Goal: Transaction & Acquisition: Purchase product/service

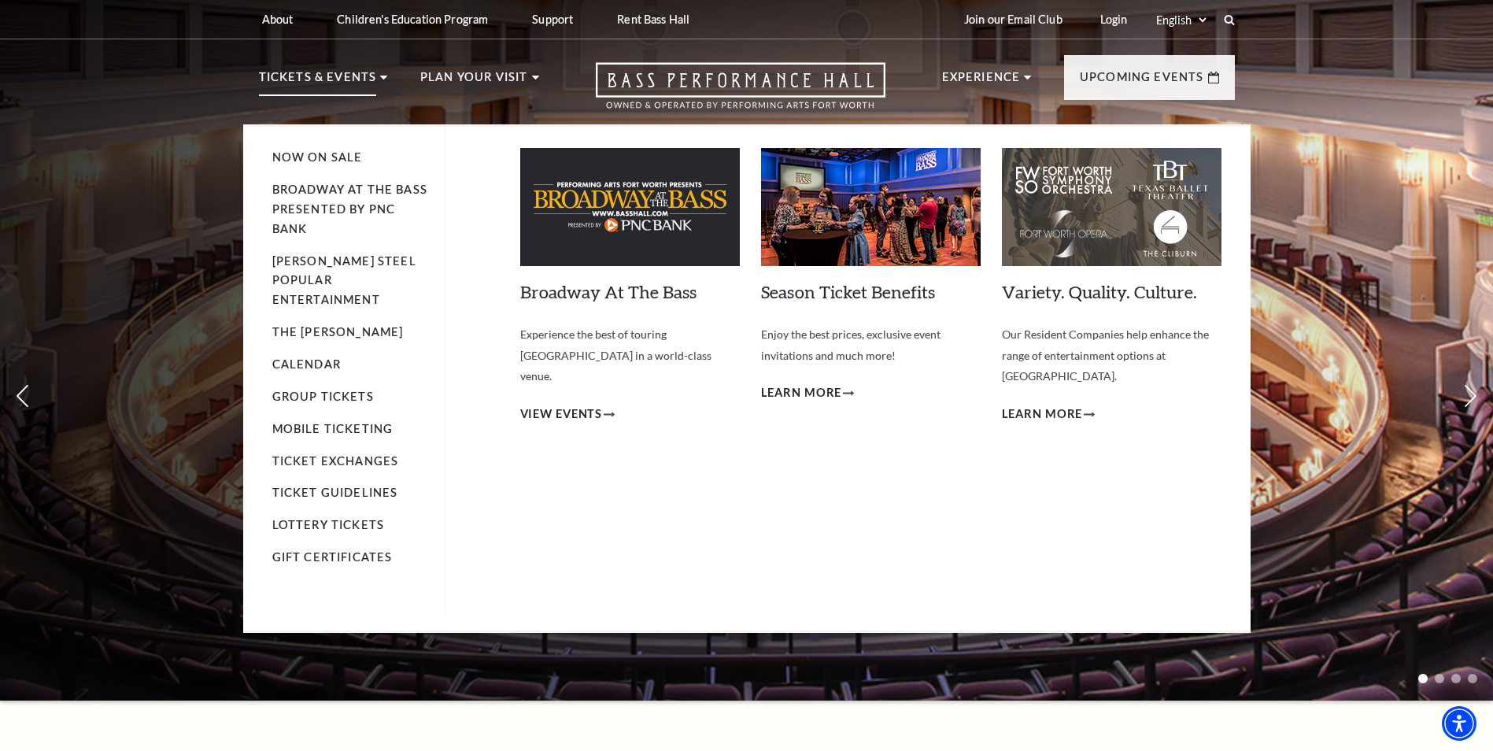
click at [618, 226] on img at bounding box center [630, 207] width 220 height 118
click at [600, 295] on link "Broadway At The Bass" at bounding box center [608, 291] width 176 height 21
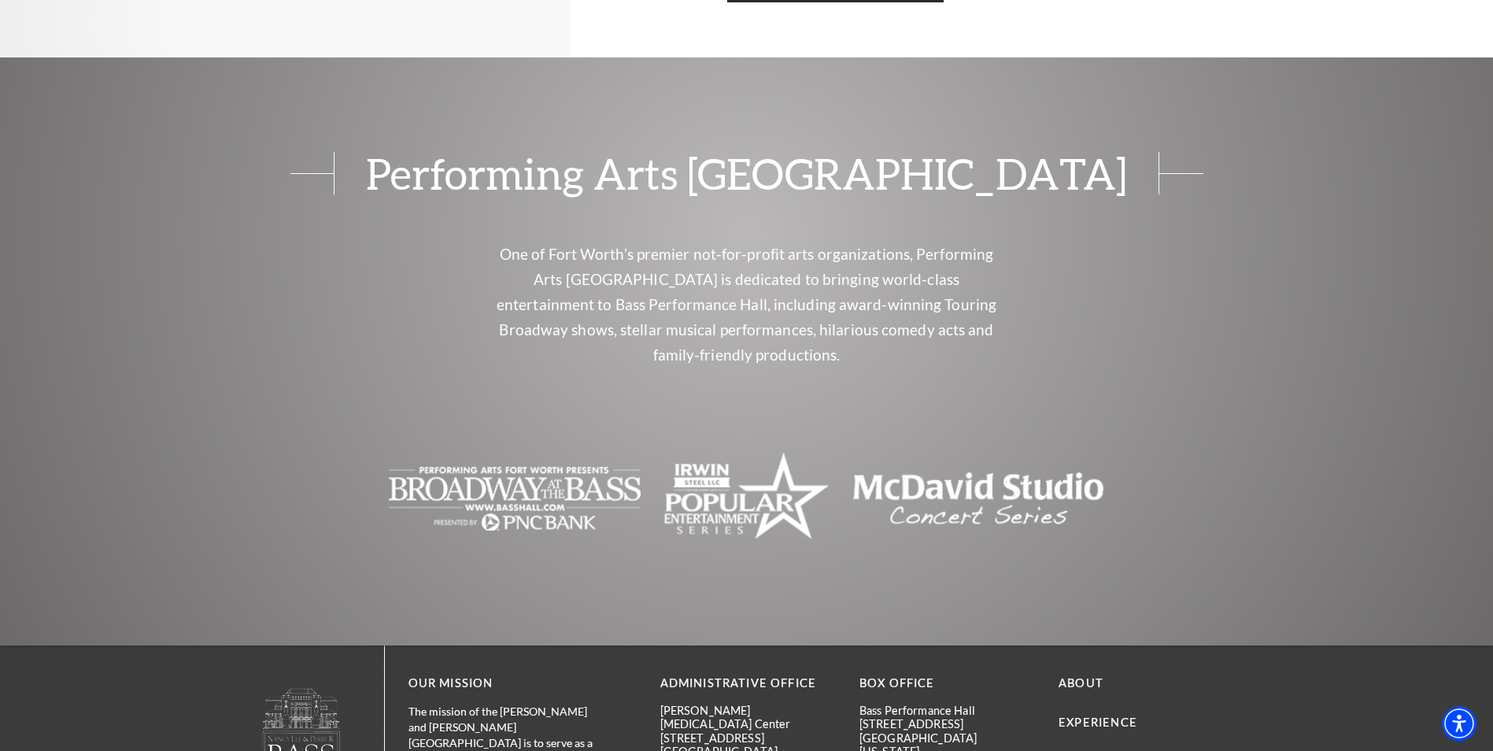
scroll to position [1259, 0]
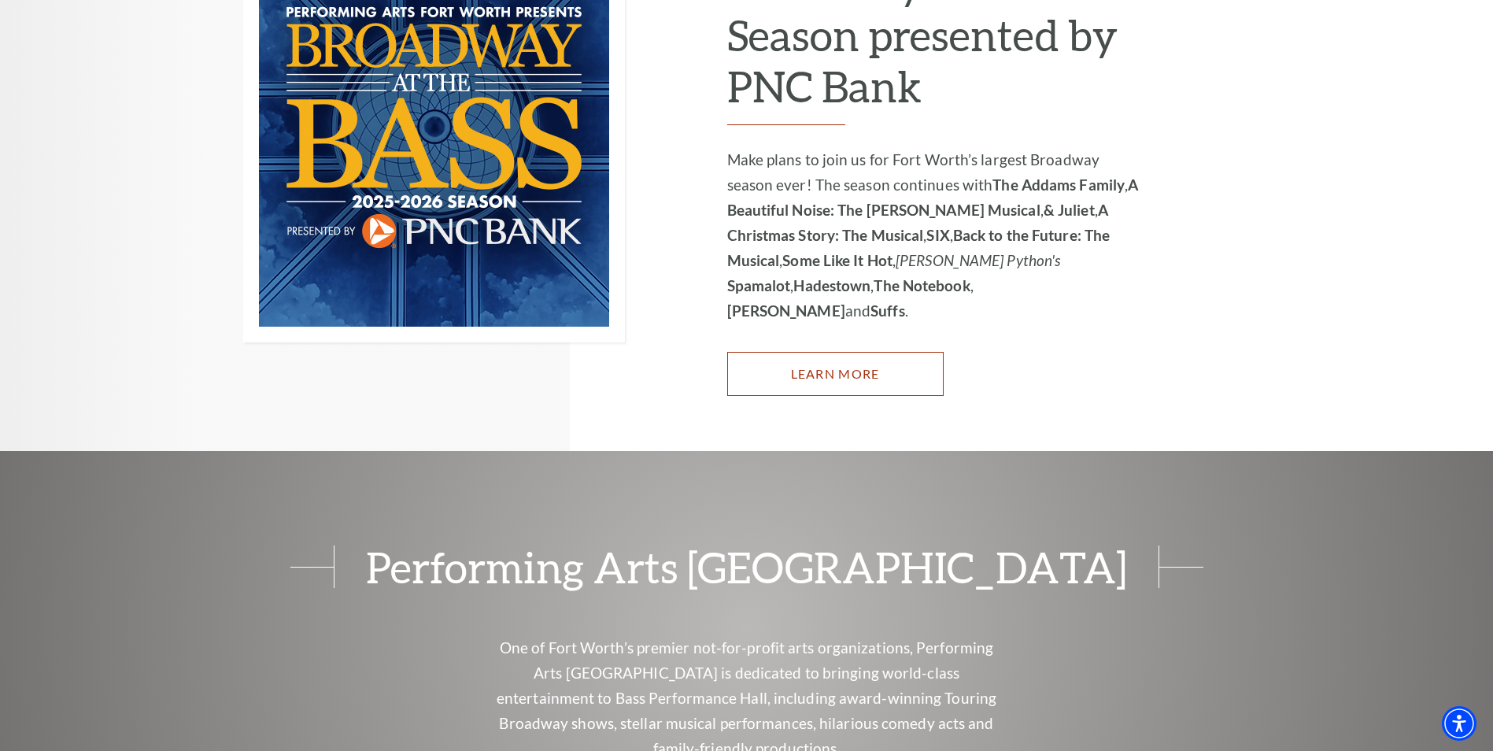
click at [805, 352] on link "Learn More" at bounding box center [835, 374] width 216 height 44
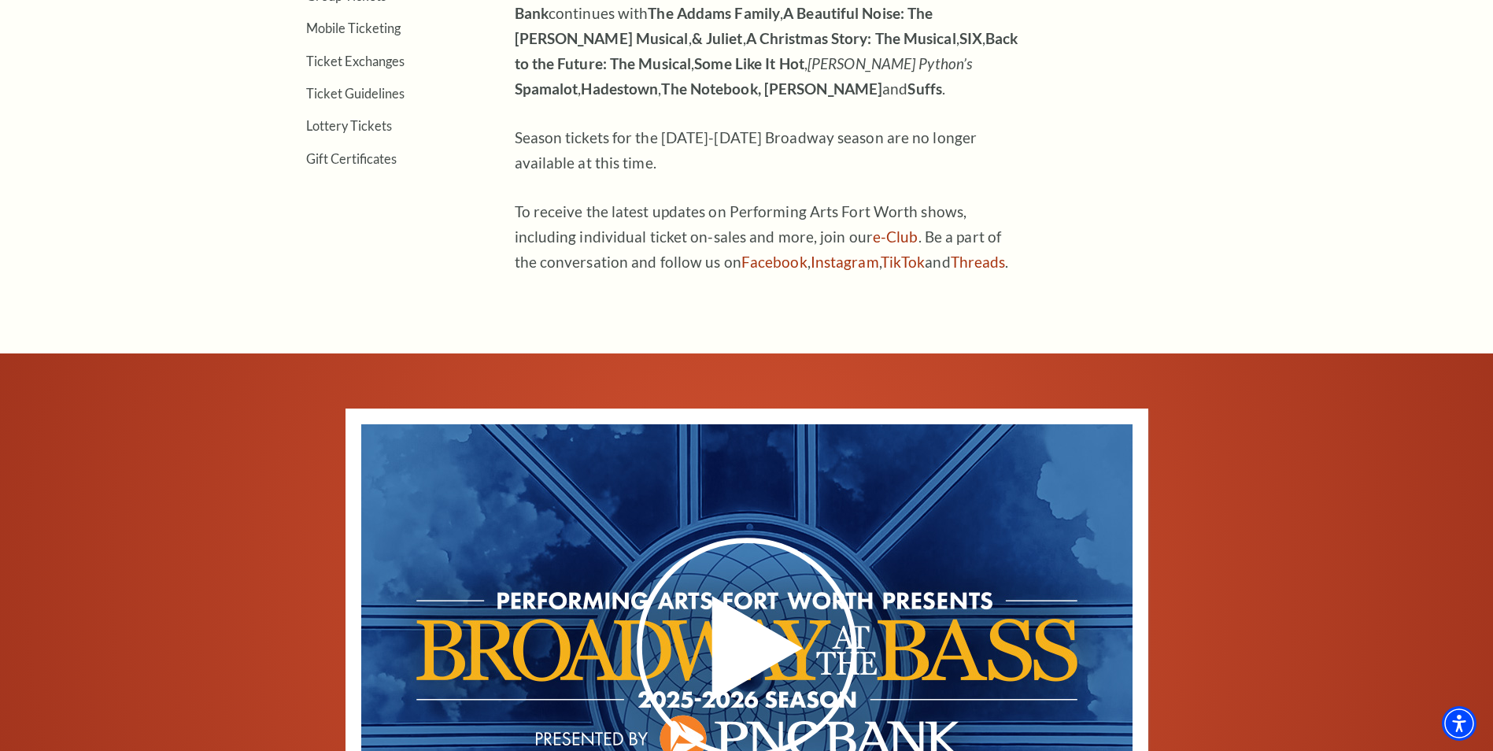
scroll to position [315, 0]
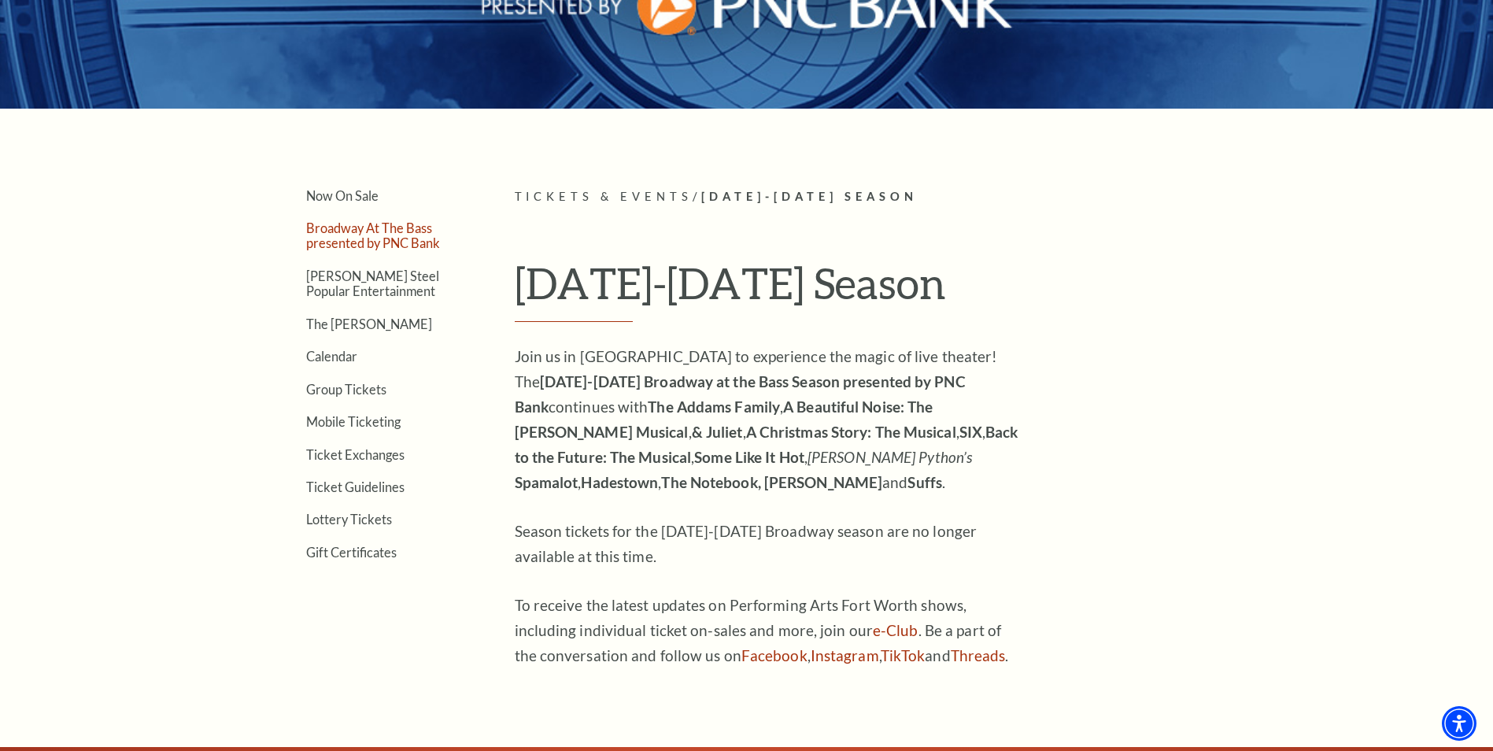
click at [342, 234] on link "Broadway At The Bass presented by PNC Bank" at bounding box center [373, 235] width 134 height 30
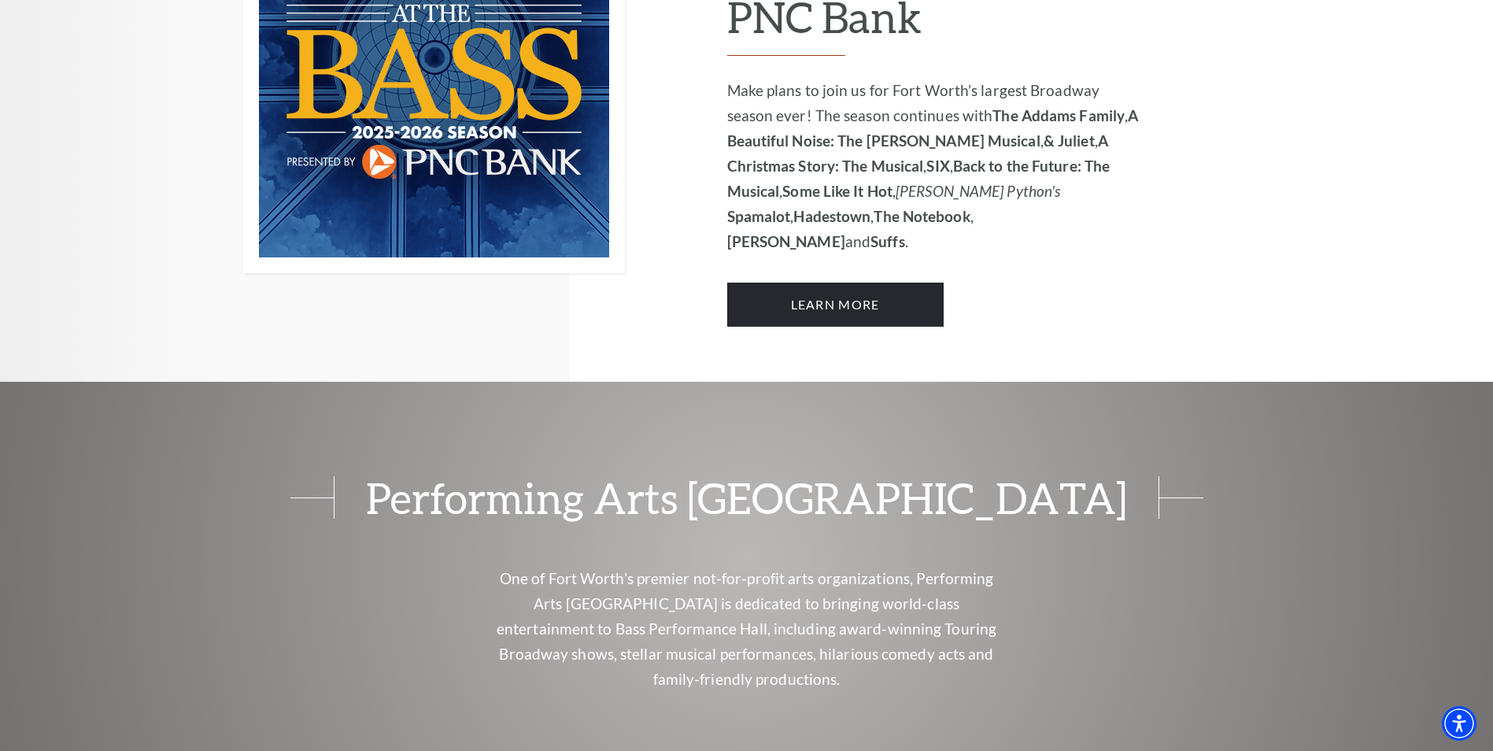
scroll to position [1102, 0]
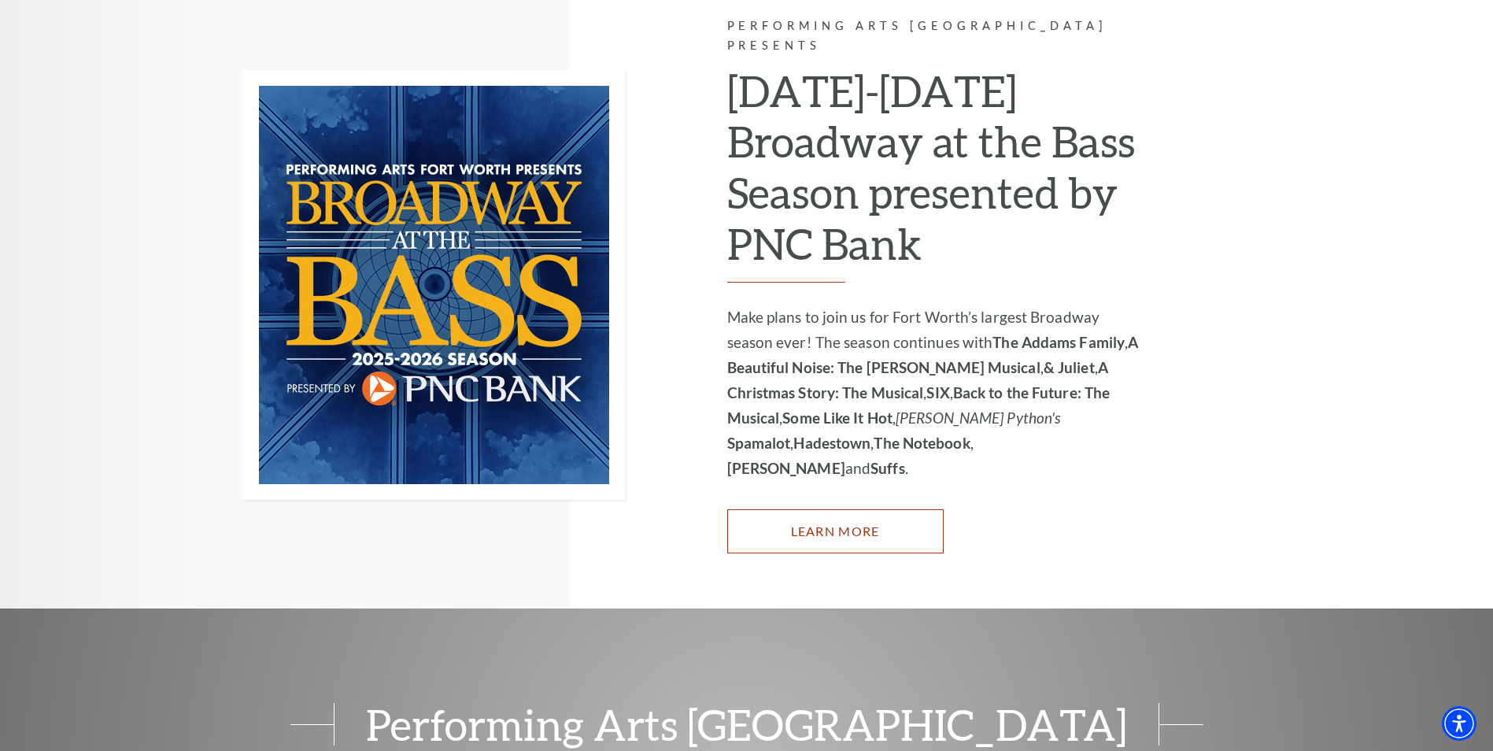
click at [838, 509] on link "Learn More" at bounding box center [835, 531] width 216 height 44
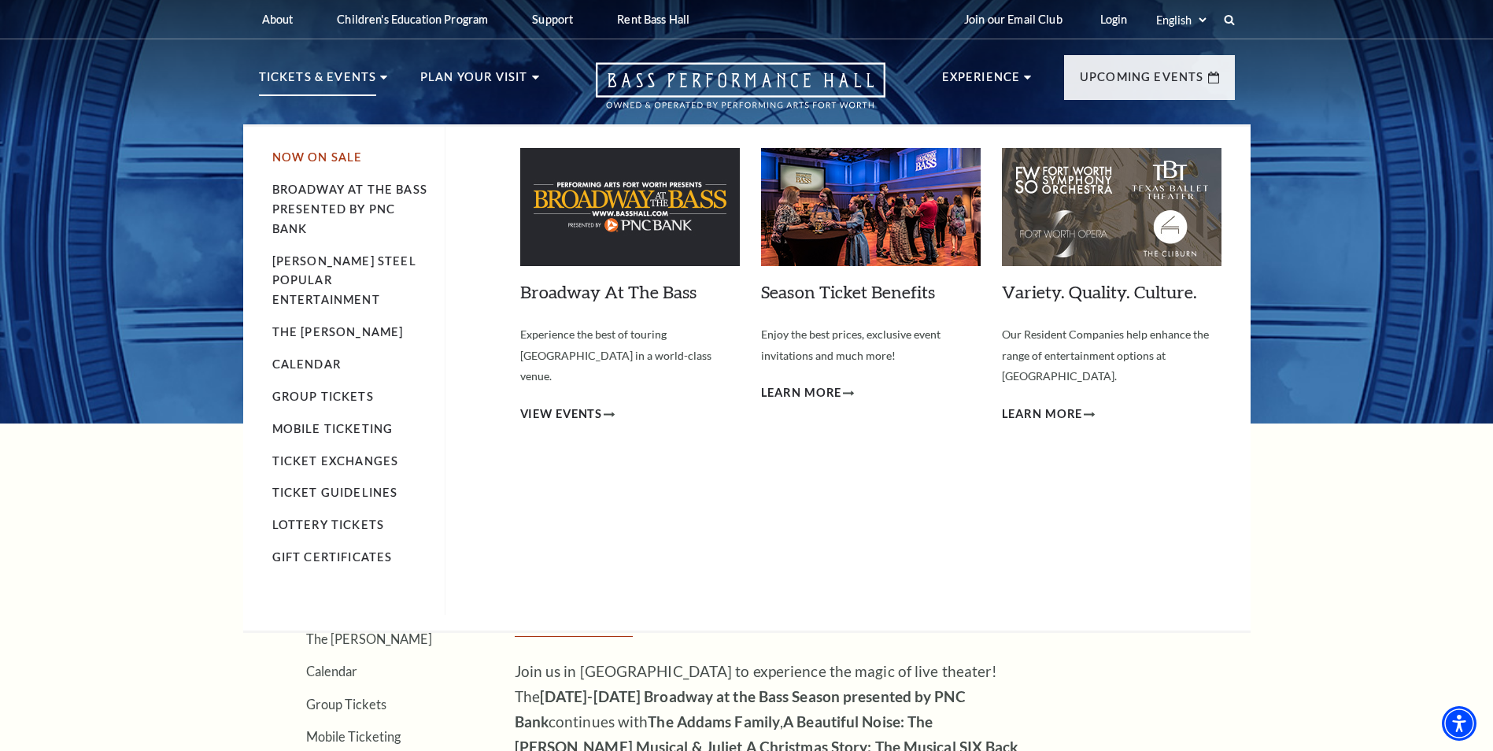
click at [312, 153] on link "Now On Sale" at bounding box center [317, 156] width 90 height 13
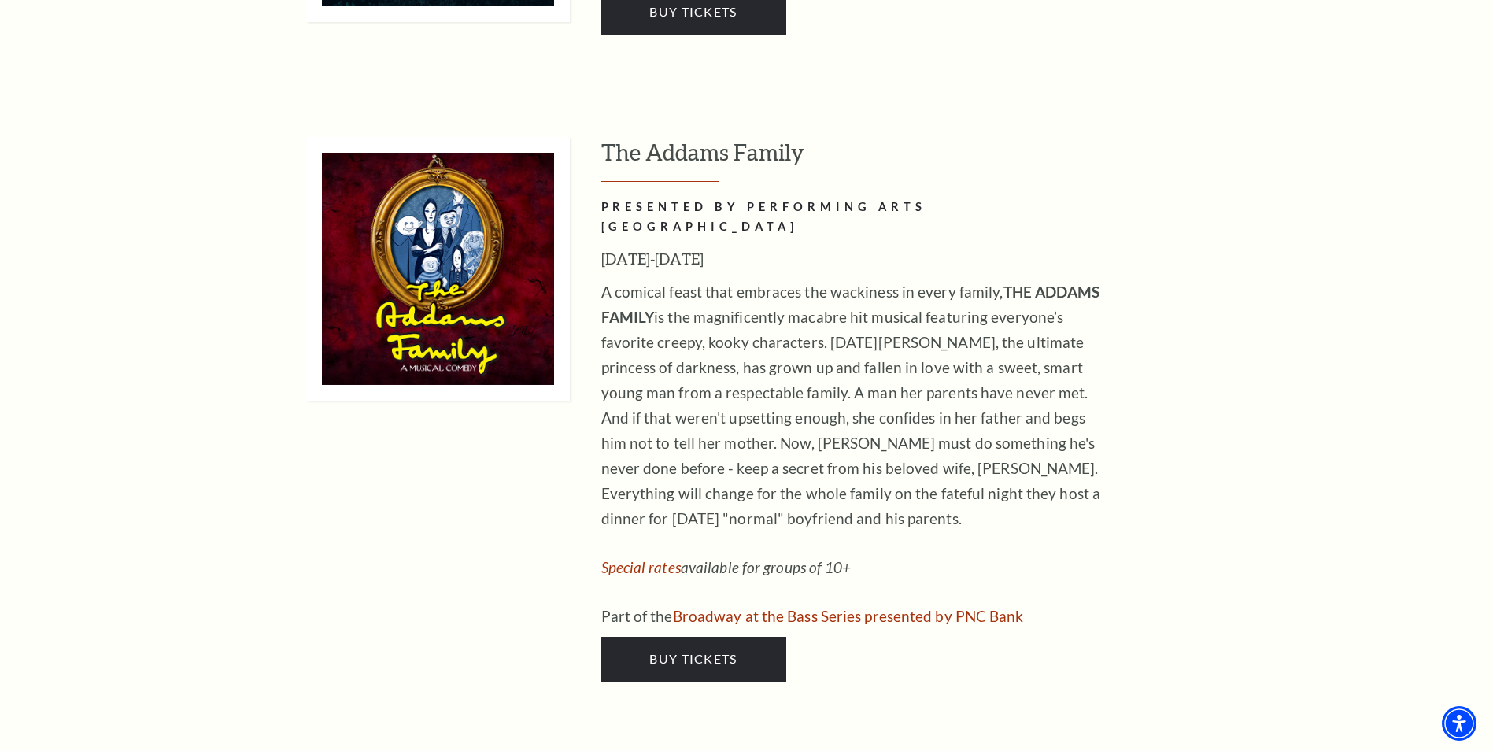
scroll to position [2439, 0]
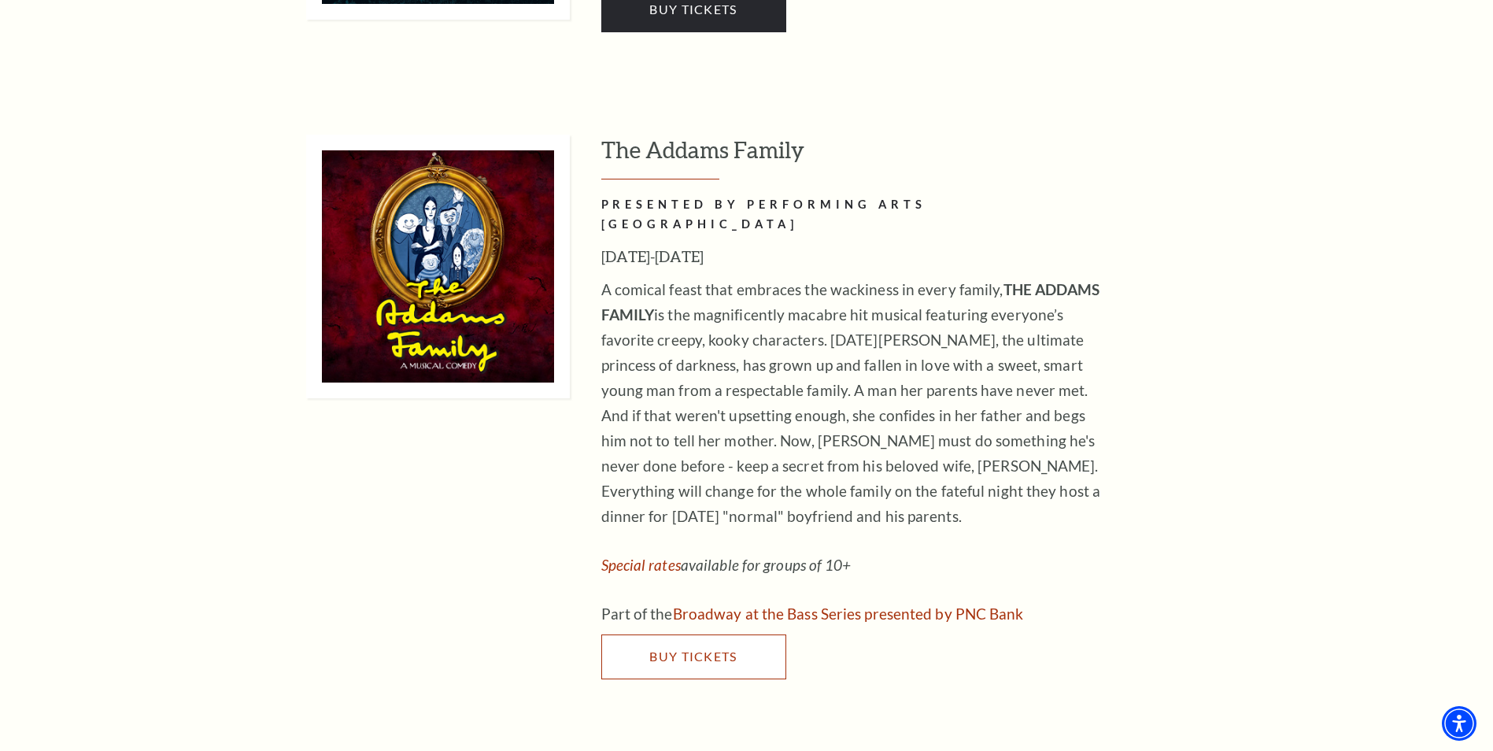
click at [729, 648] on span "Buy Tickets" at bounding box center [692, 655] width 87 height 15
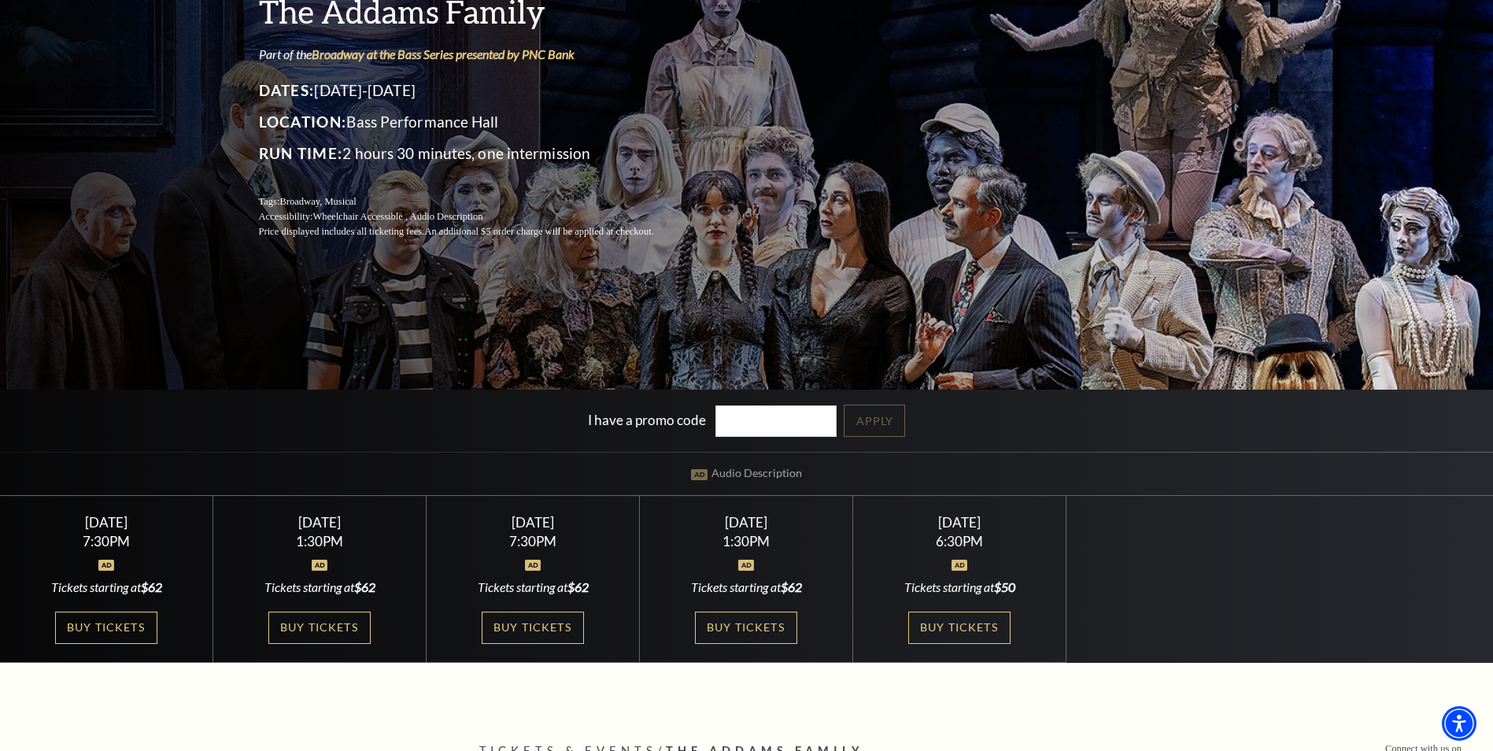
scroll to position [236, 0]
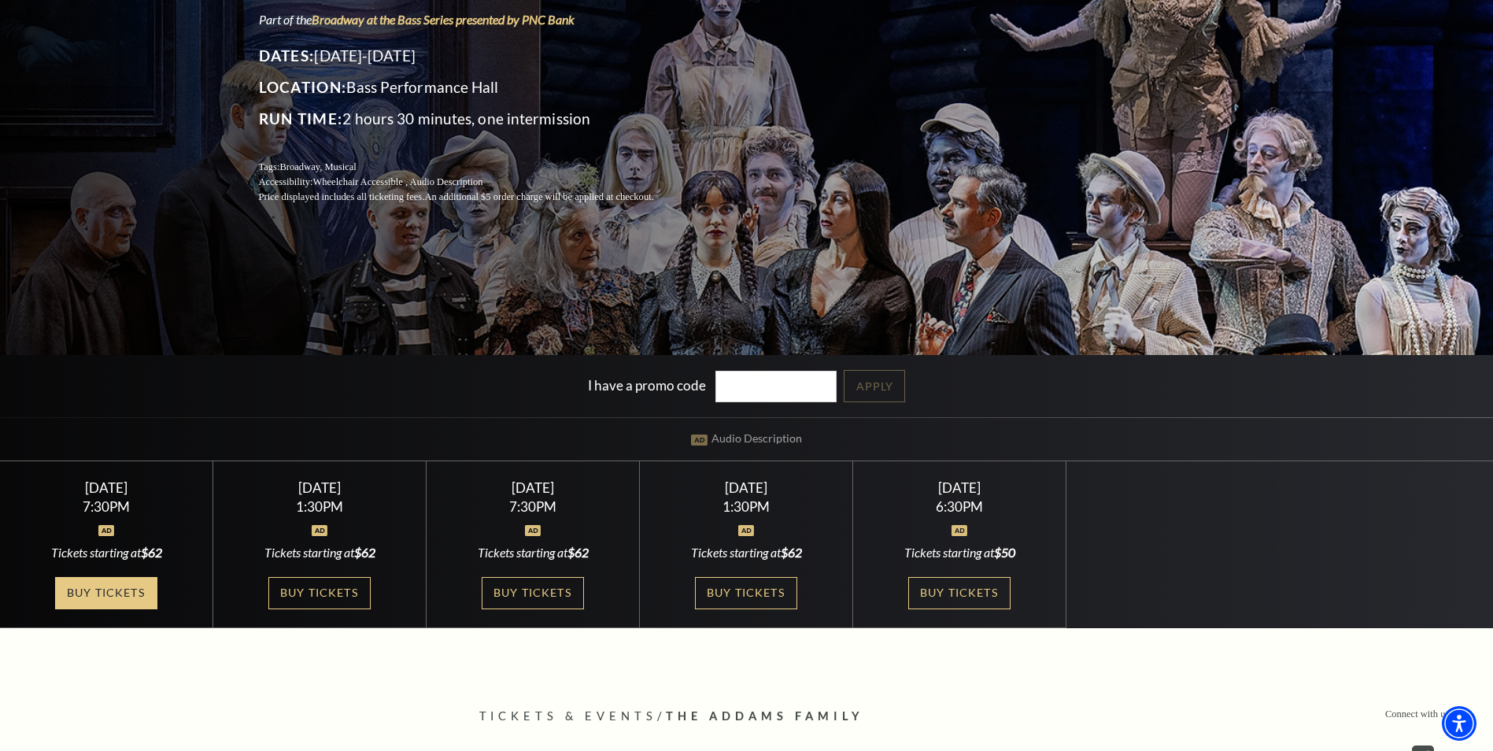
click at [91, 591] on link "Buy Tickets" at bounding box center [106, 593] width 102 height 32
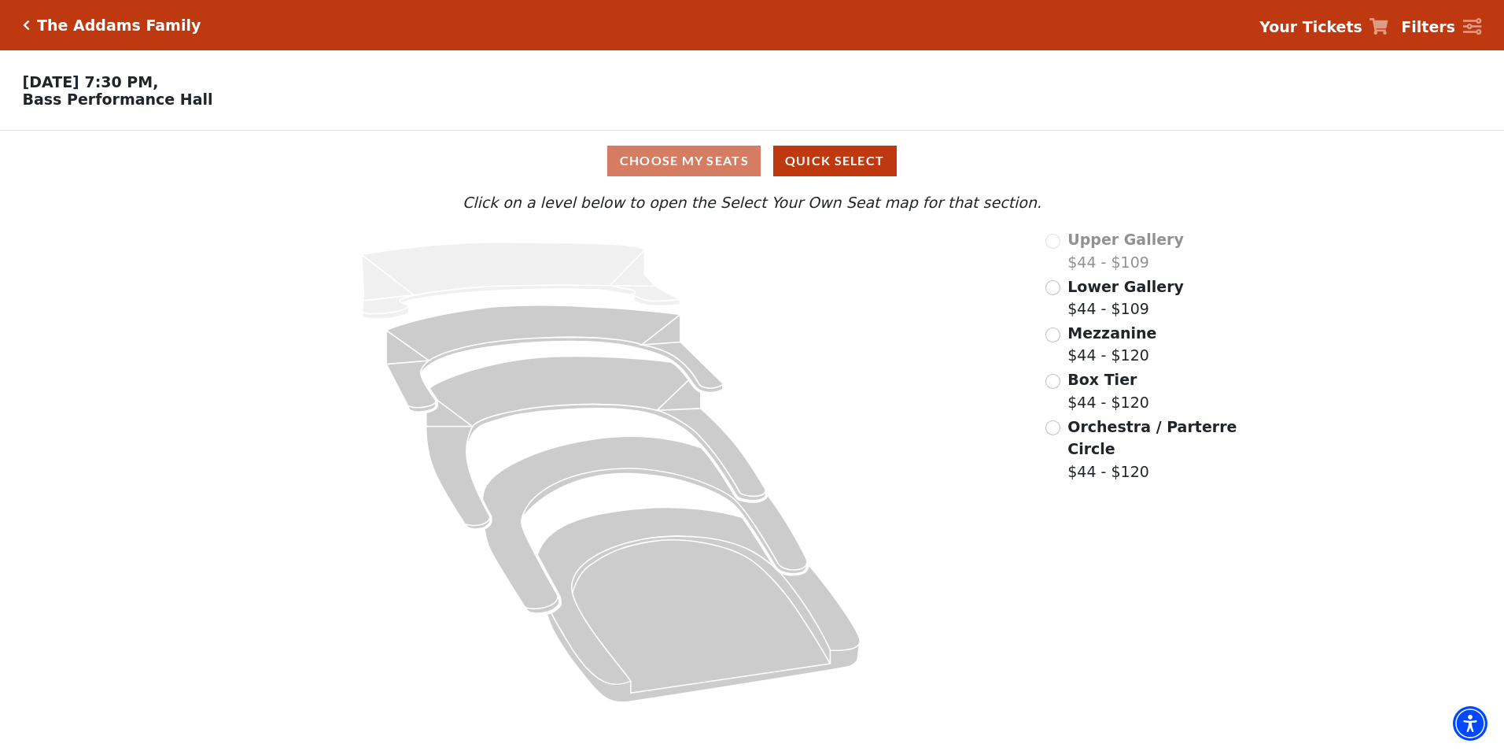
click at [718, 160] on div "Choose My Seats Quick Select" at bounding box center [752, 161] width 1128 height 31
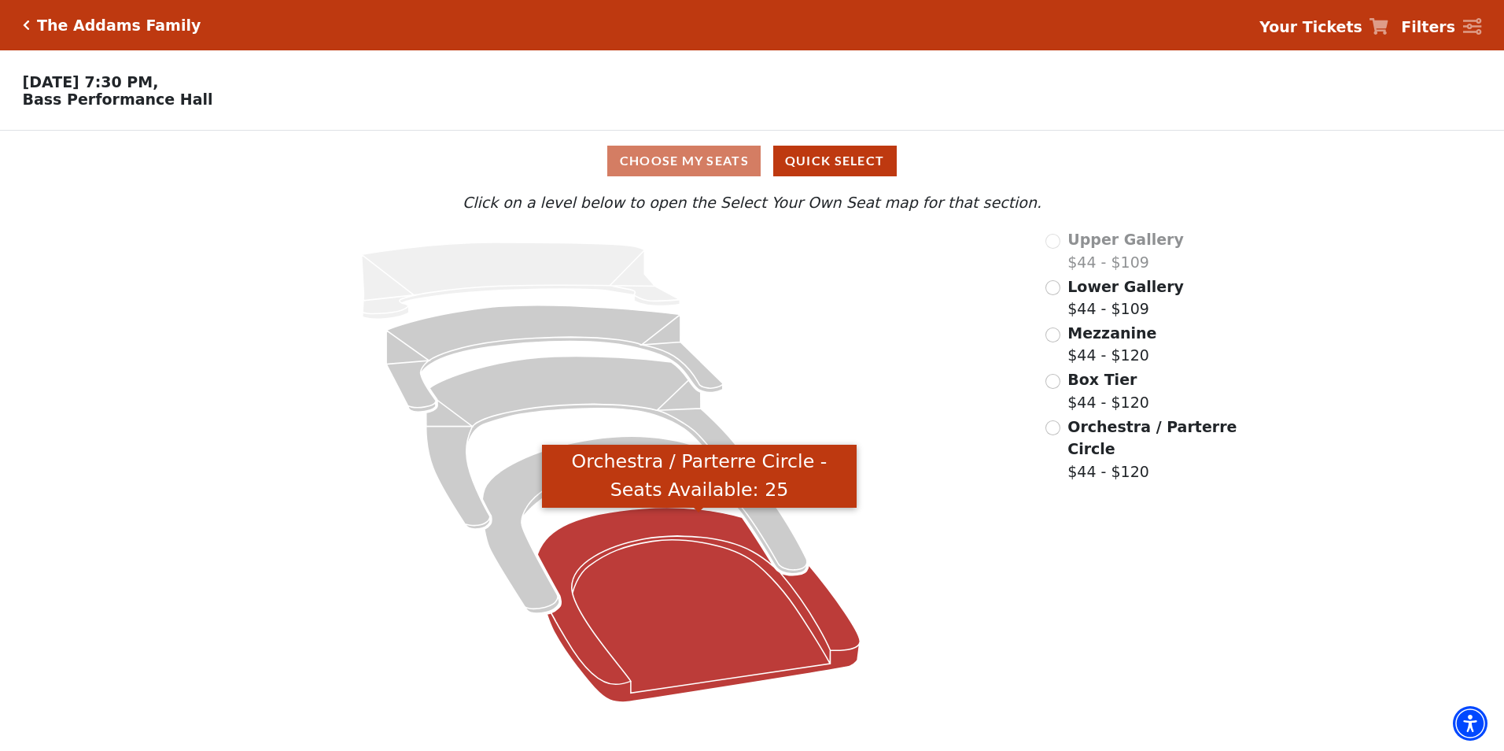
click at [691, 639] on icon "Orchestra / Parterre Circle - Seats Available: 25" at bounding box center [698, 604] width 323 height 194
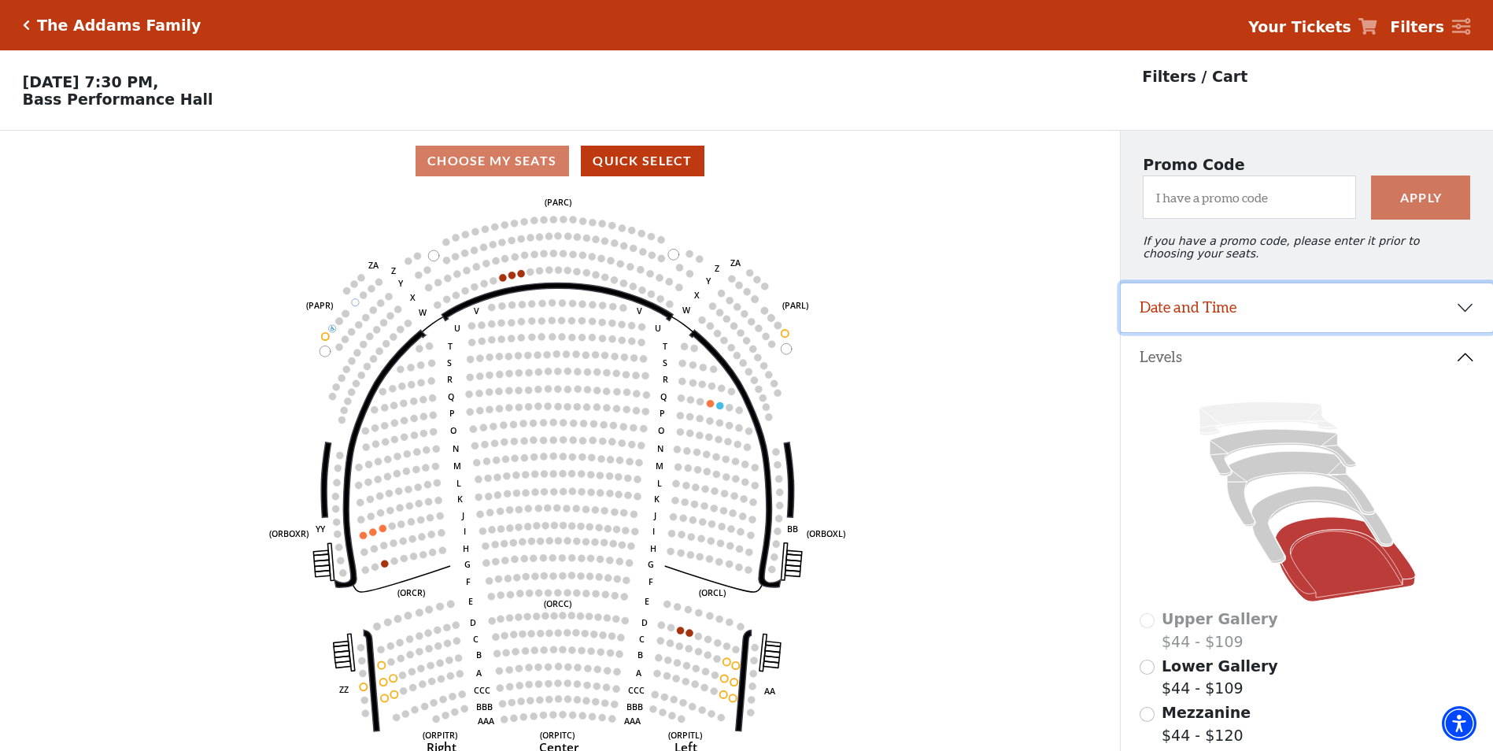
click at [1467, 312] on button "Date and Time" at bounding box center [1306, 307] width 372 height 49
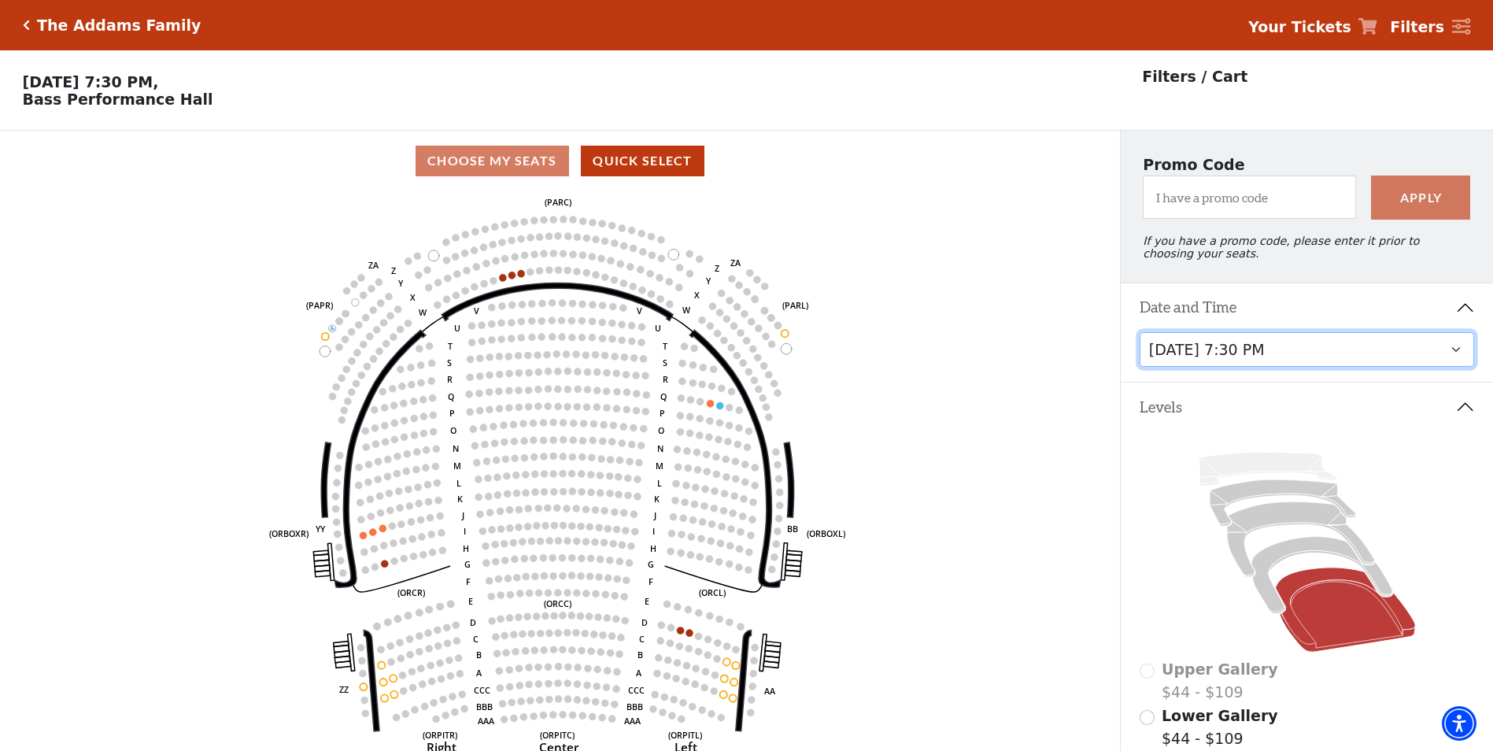
click at [1452, 363] on select "Friday, October 24 at 7:30 PM Saturday, October 25 at 1:30 PM Saturday, October…" at bounding box center [1306, 349] width 335 height 35
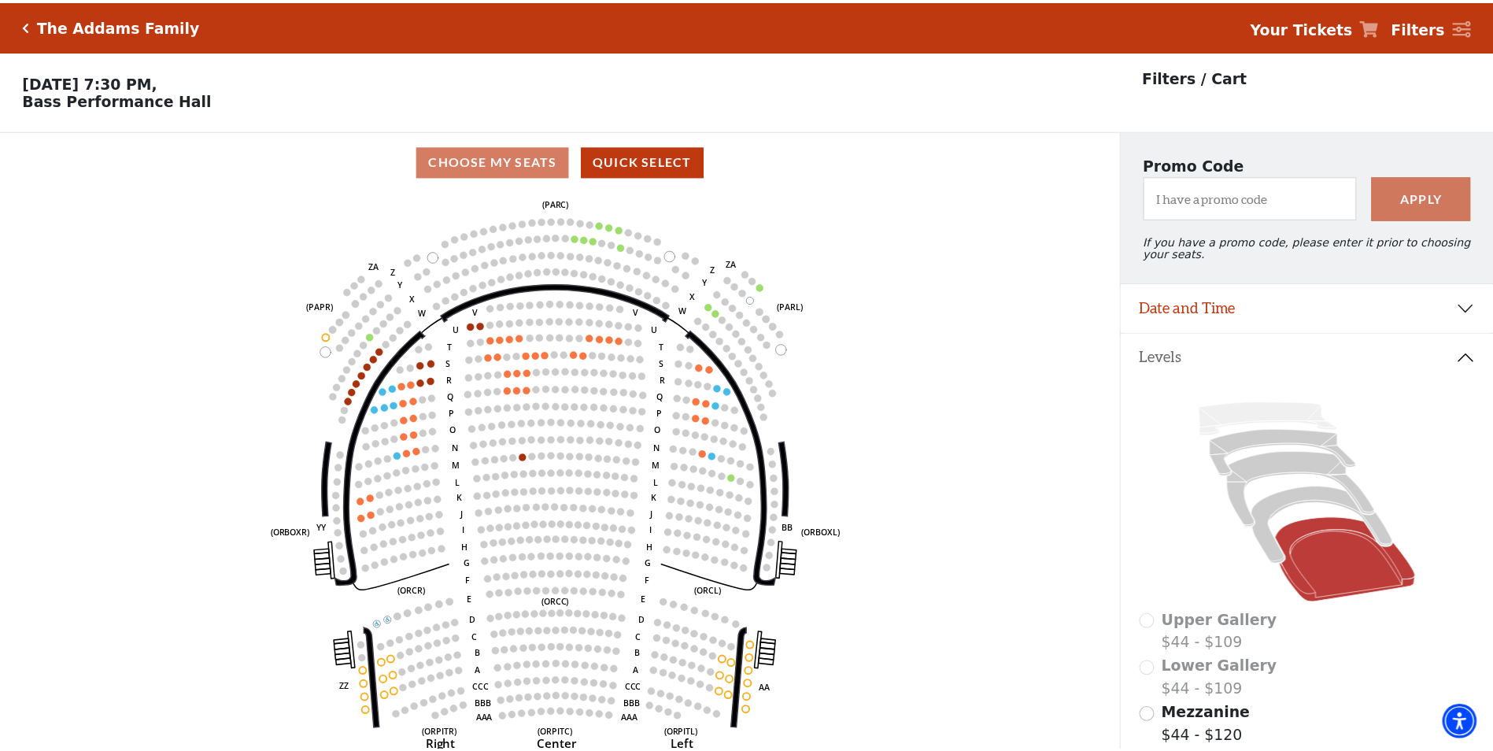
scroll to position [73, 0]
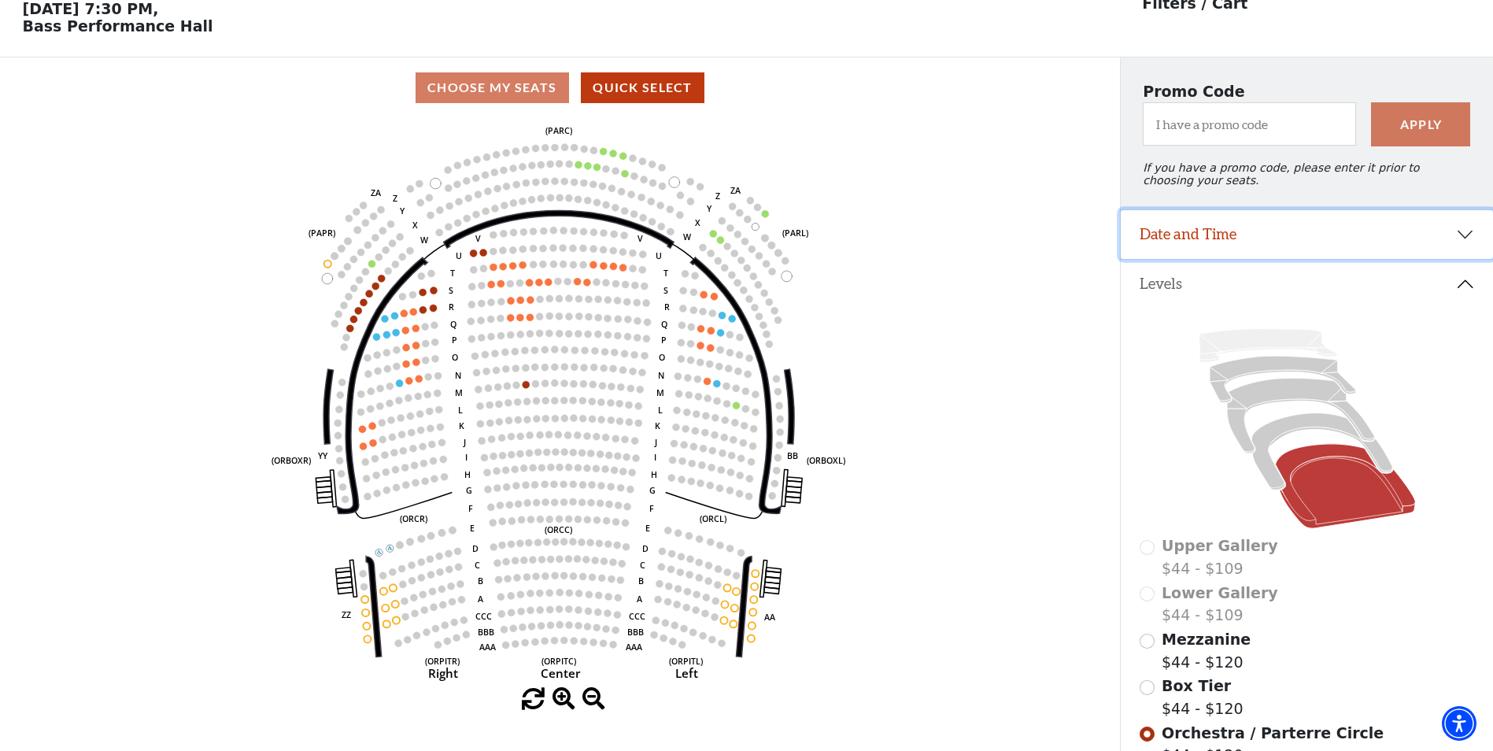
click at [1464, 245] on button "Date and Time" at bounding box center [1306, 234] width 372 height 49
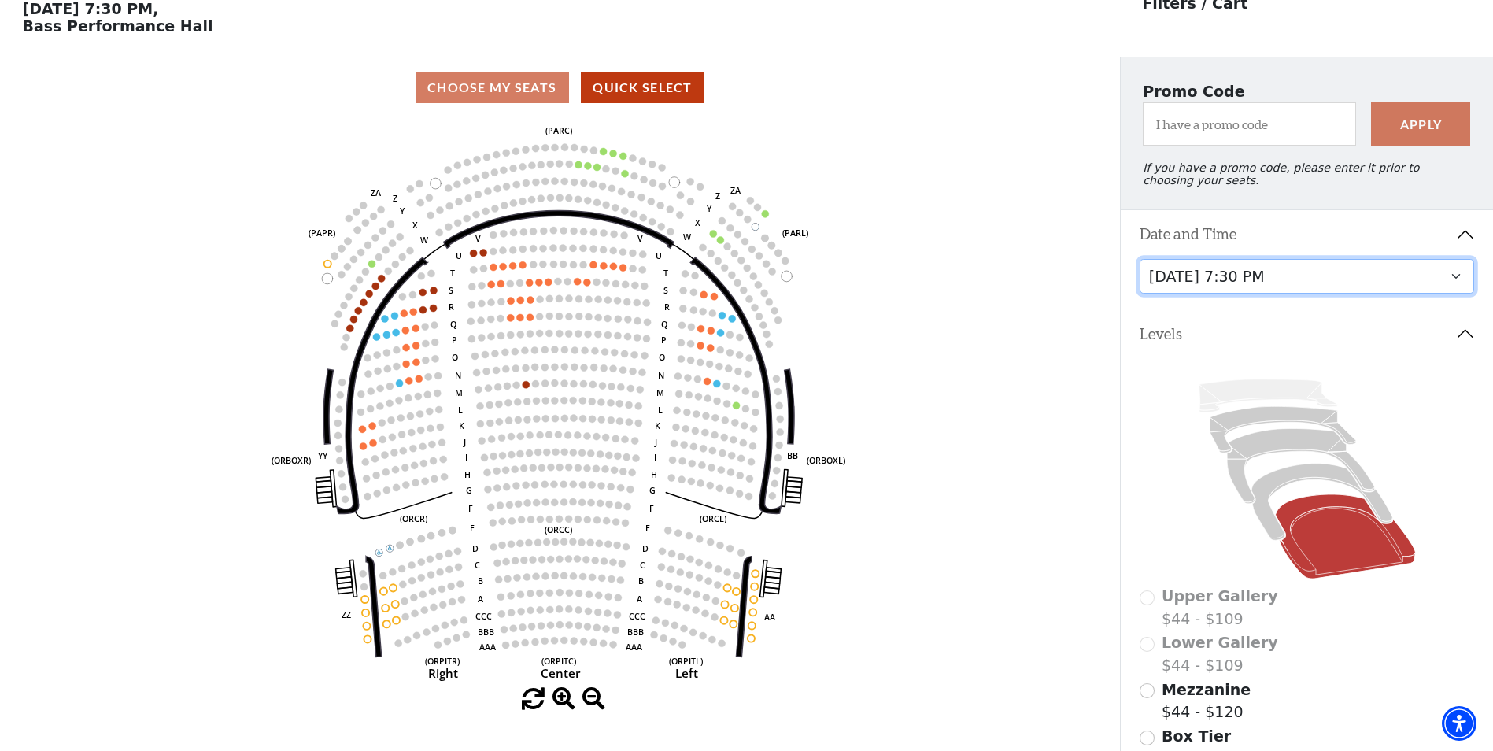
click at [1456, 284] on select "Friday, October 24 at 7:30 PM Saturday, October 25 at 1:30 PM Saturday, October…" at bounding box center [1306, 276] width 335 height 35
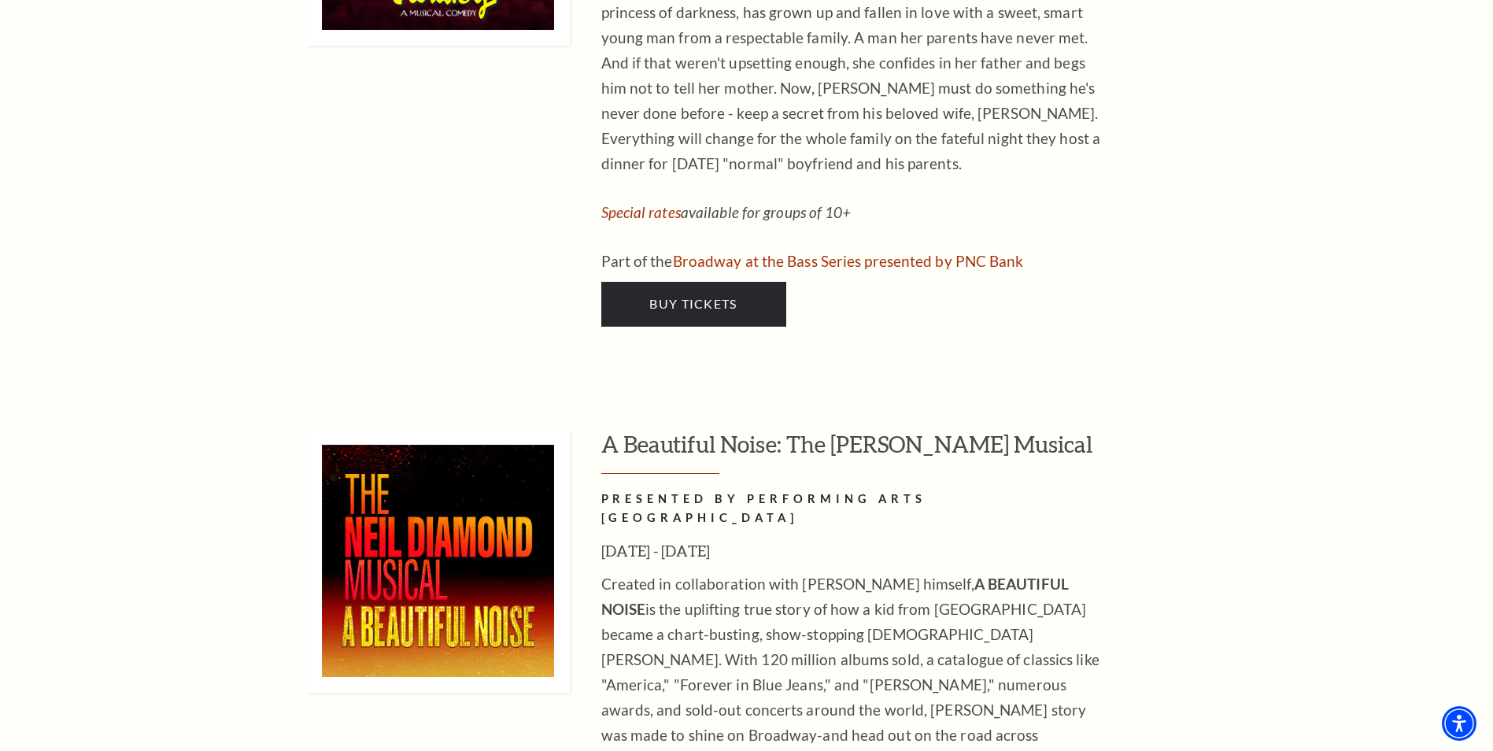
scroll to position [2911, 0]
